Goal: Information Seeking & Learning: Learn about a topic

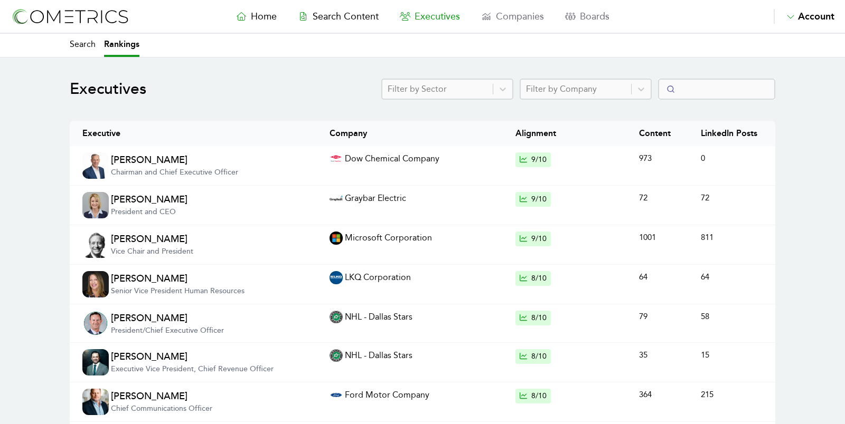
select select "50"
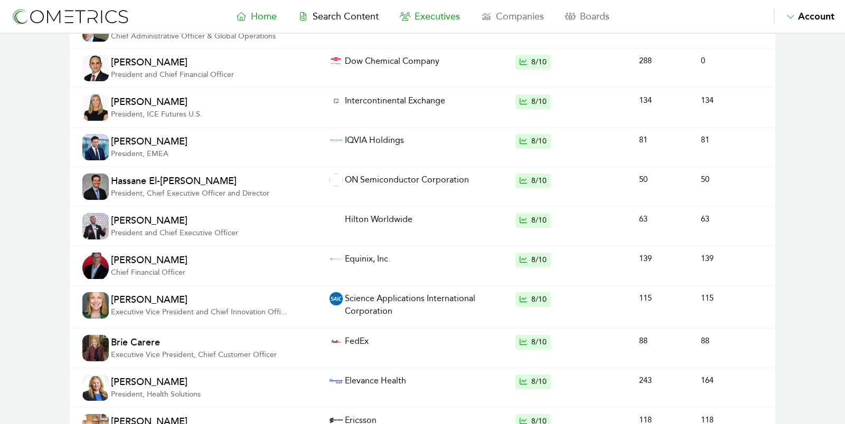
click at [259, 21] on span "Home" at bounding box center [264, 17] width 26 height 12
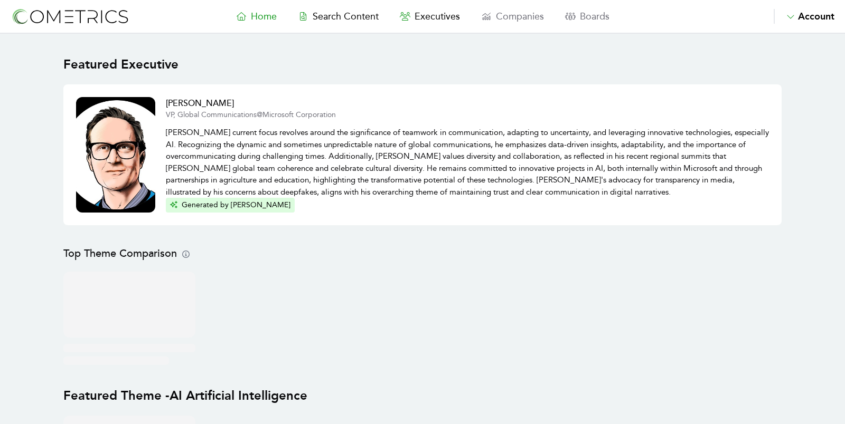
click at [340, 5] on nav "Home Search Content Executives Companies Boards Saved Alerts Nominate Account A…" at bounding box center [422, 17] width 845 height 34
click at [341, 11] on span "Search Content" at bounding box center [346, 17] width 66 height 12
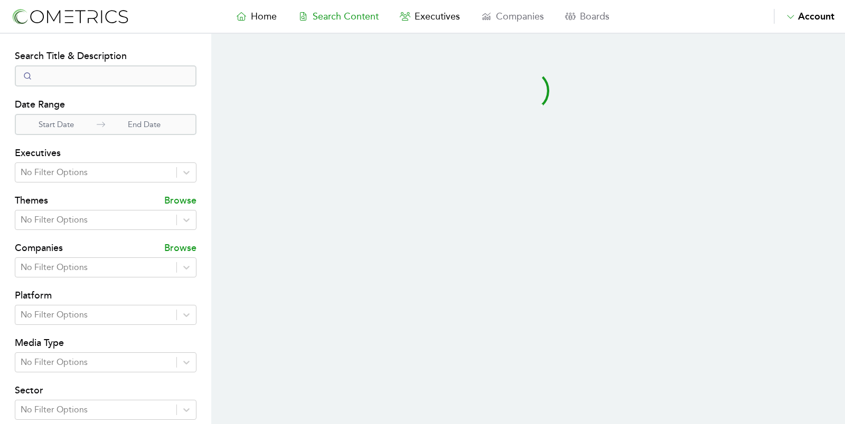
select select "50"
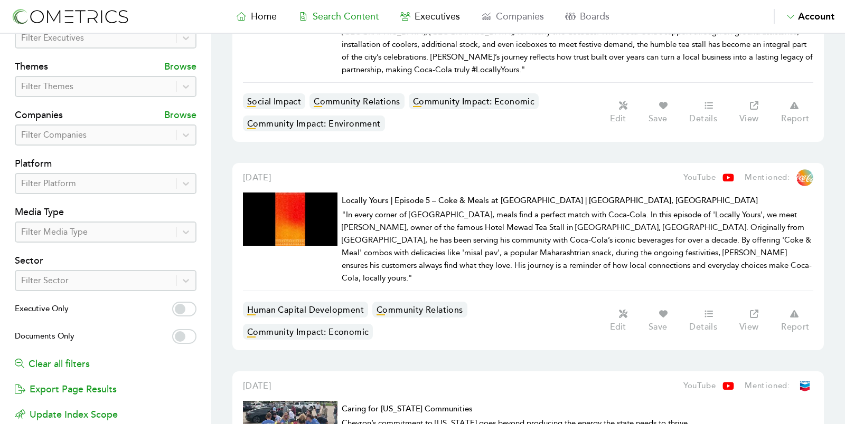
scroll to position [160, 0]
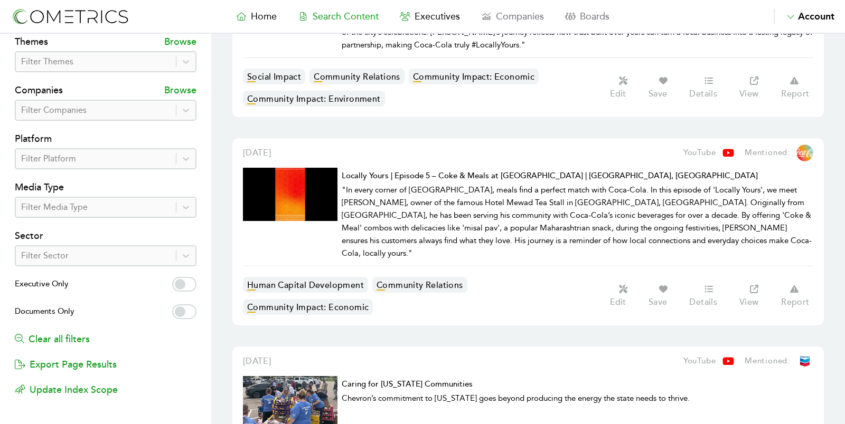
click at [430, 20] on span "Executives" at bounding box center [436, 17] width 45 height 12
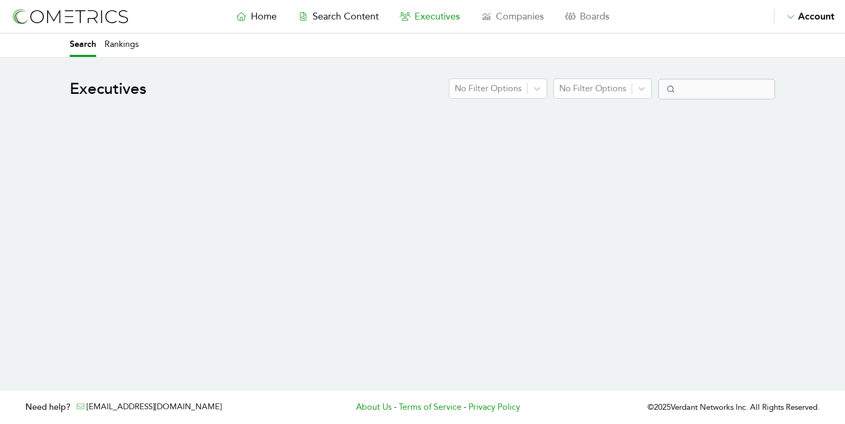
select select "50"
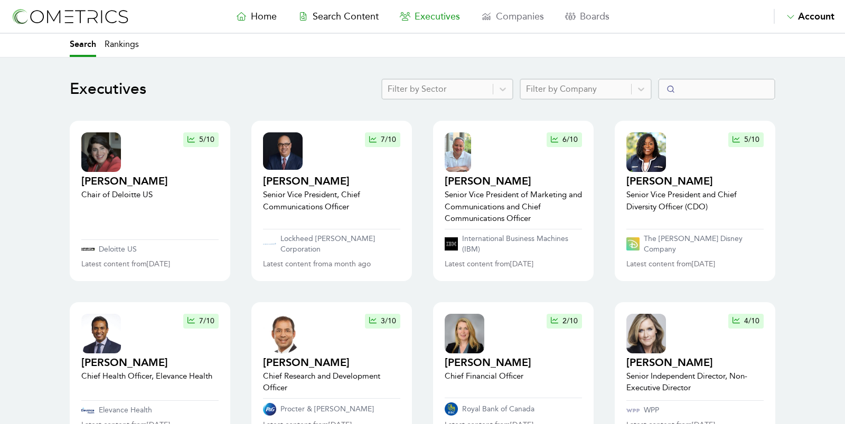
click at [120, 32] on nav "Home Search Content Executives Companies Boards Saved Alerts Nominate Account A…" at bounding box center [422, 17] width 845 height 34
click at [120, 40] on link "Rankings" at bounding box center [122, 45] width 34 height 23
select select "50"
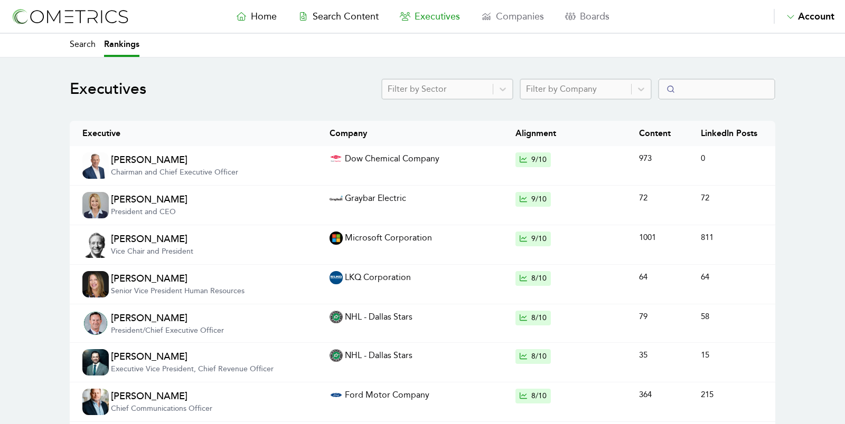
click at [487, 84] on div at bounding box center [437, 89] width 100 height 15
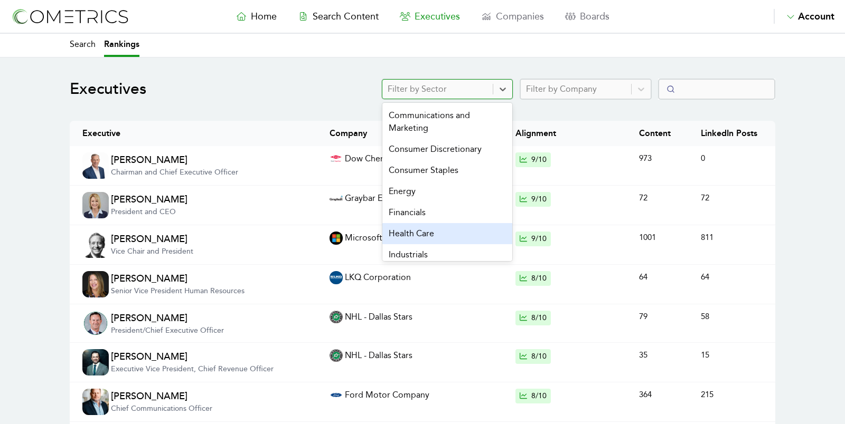
scroll to position [90, 0]
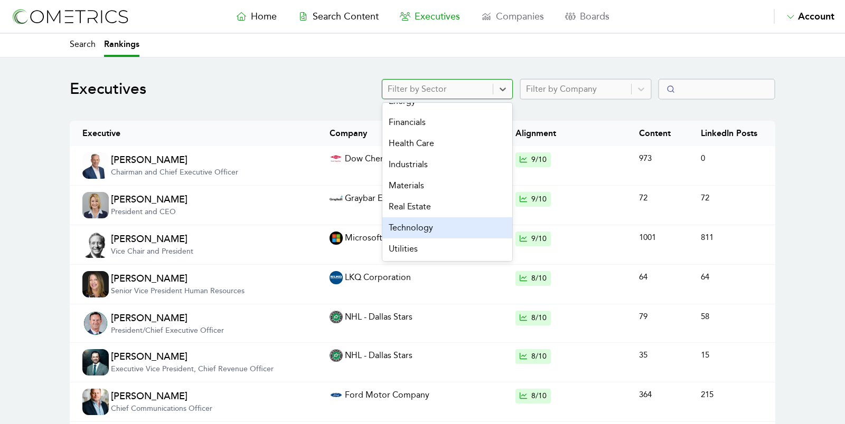
click at [439, 224] on div "Technology" at bounding box center [447, 228] width 130 height 21
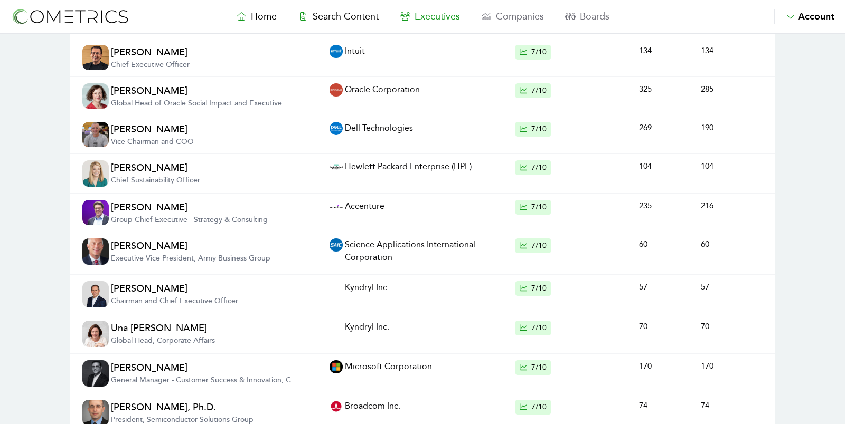
scroll to position [1770, 0]
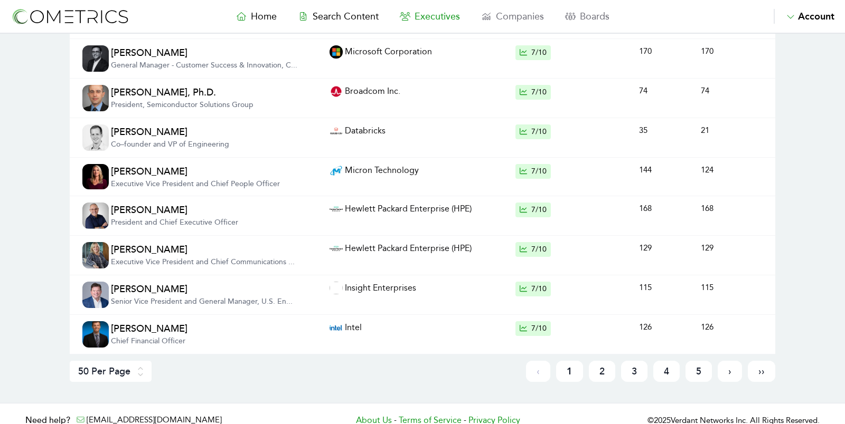
click at [763, 361] on link "››" at bounding box center [761, 371] width 27 height 21
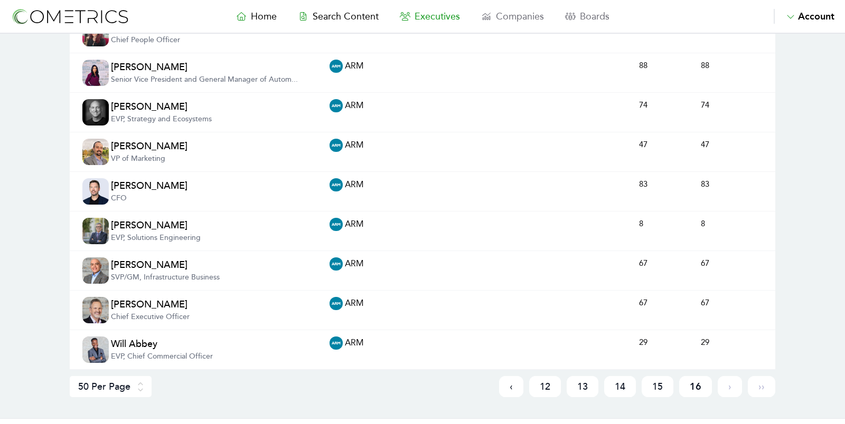
click at [693, 376] on link "16" at bounding box center [695, 386] width 33 height 21
